Goal: Task Accomplishment & Management: Use online tool/utility

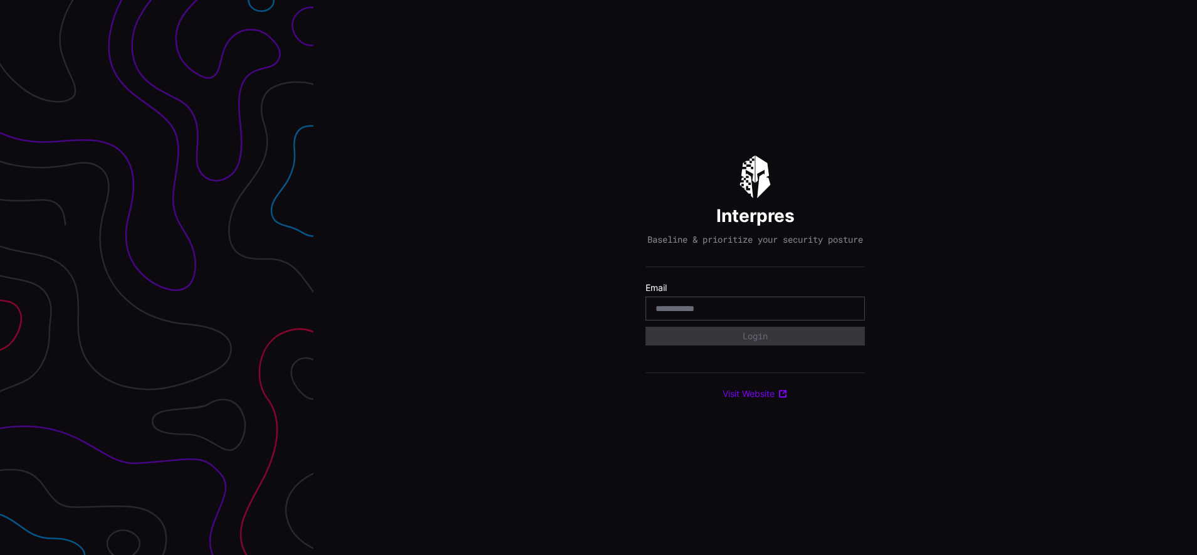
click at [786, 314] on input "email" at bounding box center [755, 308] width 199 height 11
type input "**********"
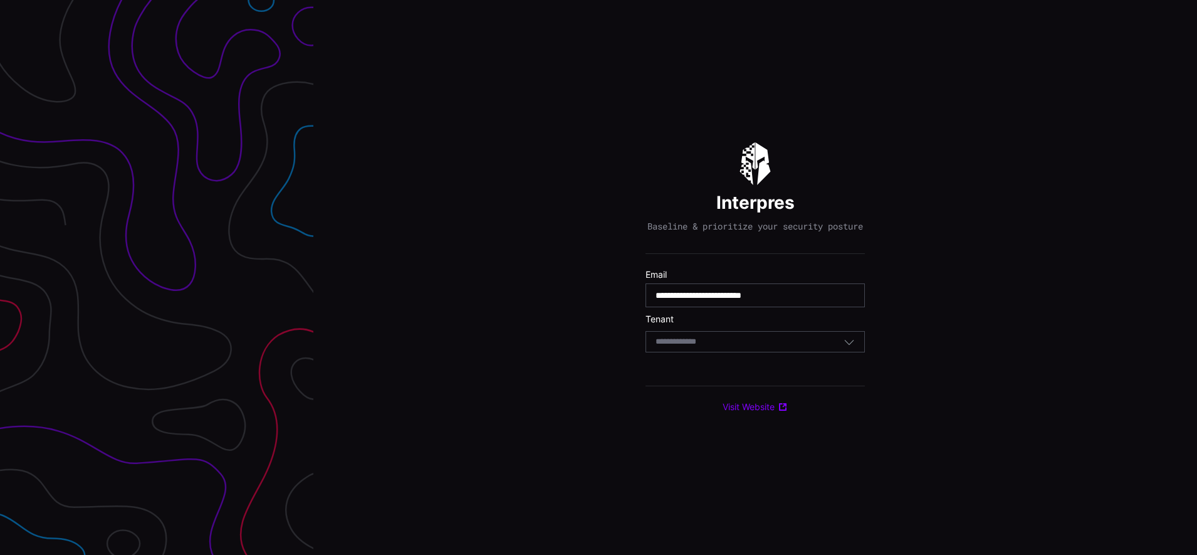
click at [755, 341] on div "Select Tenant" at bounding box center [755, 341] width 219 height 21
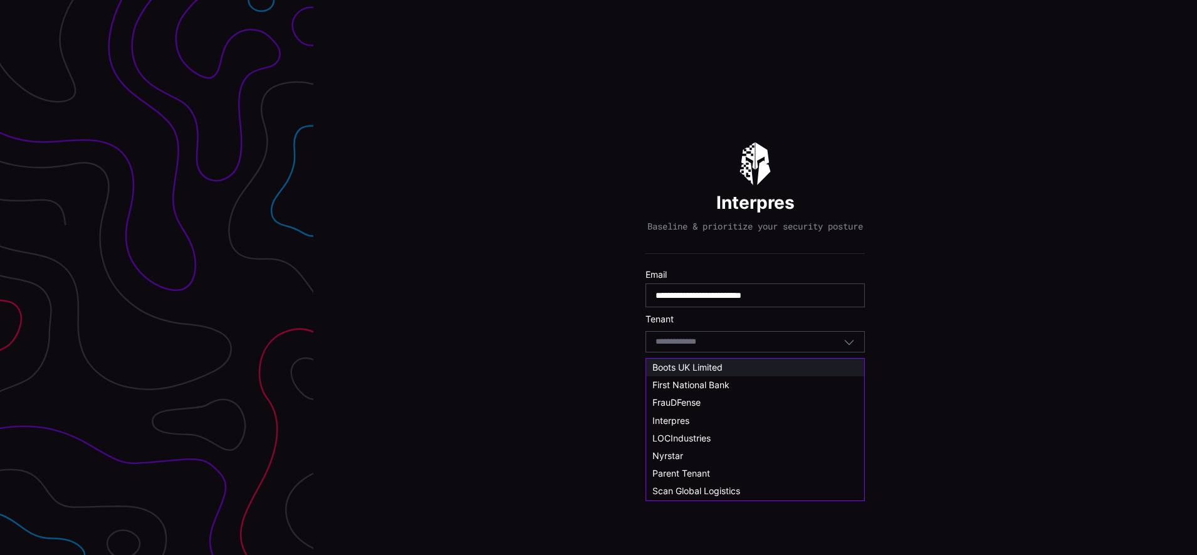
click at [726, 370] on div "Boots UK Limited" at bounding box center [756, 367] width 206 height 11
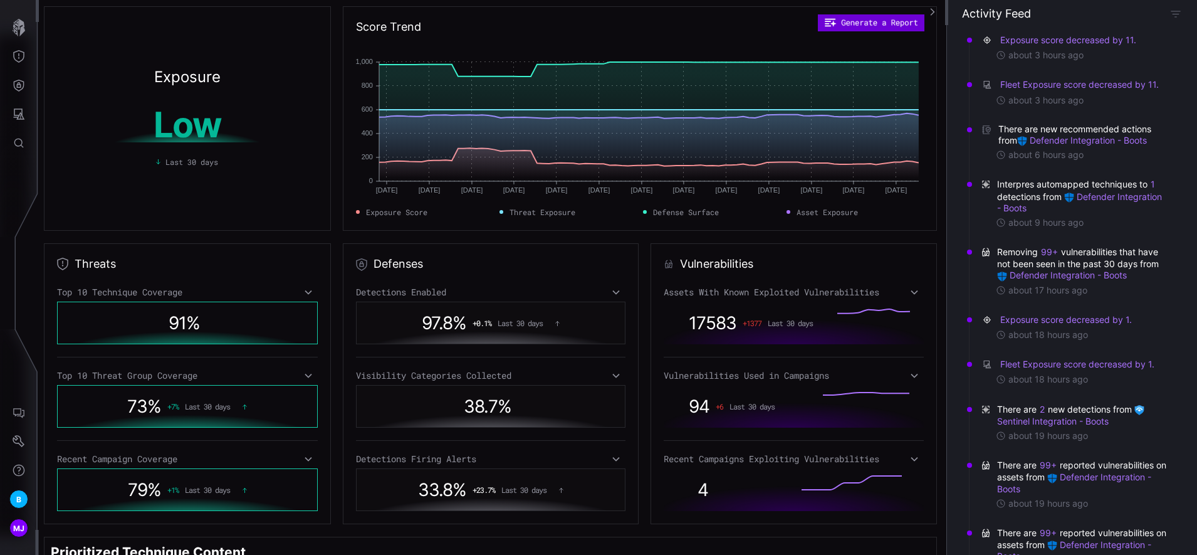
click at [891, 27] on button "Generate a Report" at bounding box center [872, 22] width 106 height 17
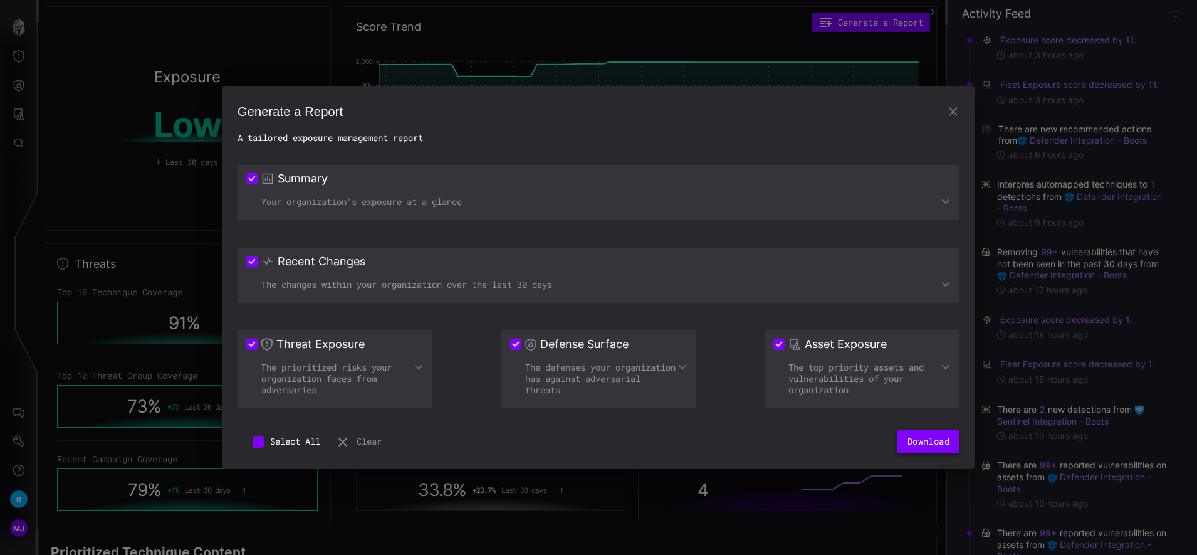
click at [932, 439] on button "Download" at bounding box center [929, 441] width 62 height 24
